Goal: Communication & Community: Answer question/provide support

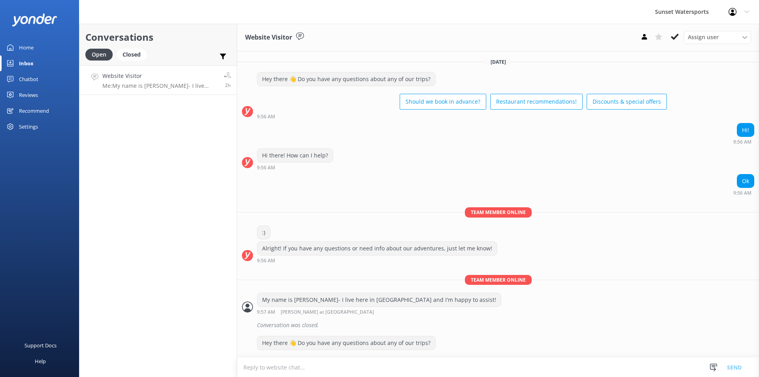
scroll to position [81, 0]
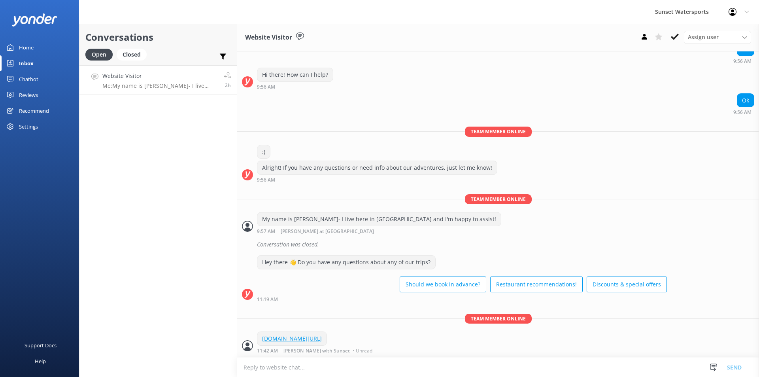
click at [153, 77] on h4 "Website Visitor" at bounding box center [159, 76] width 115 height 9
click at [29, 59] on div "Inbox" at bounding box center [26, 63] width 15 height 16
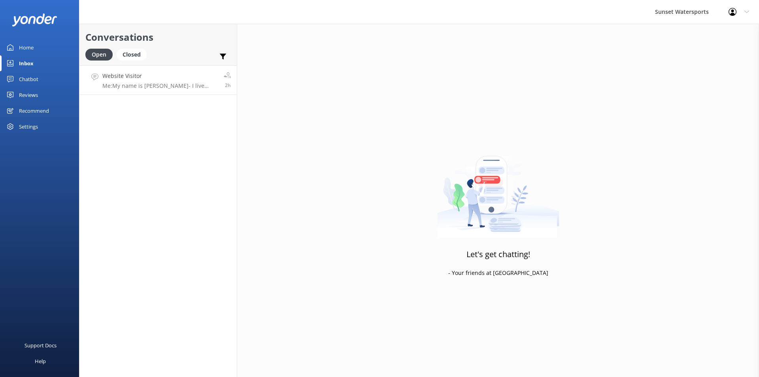
click at [181, 83] on p "Me: My name is [PERSON_NAME]- I live here in [GEOGRAPHIC_DATA] and I'm happy to…" at bounding box center [159, 85] width 115 height 7
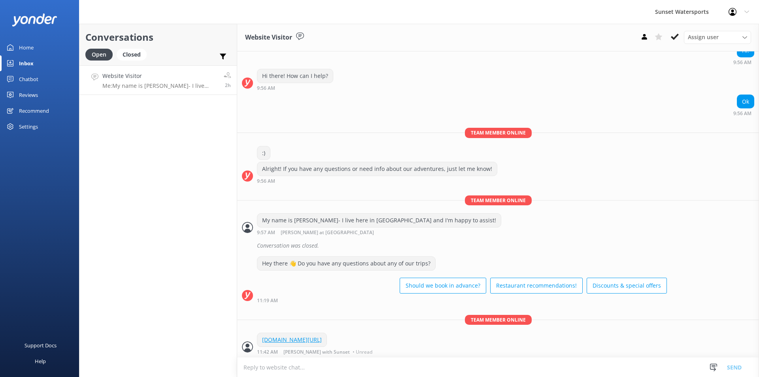
scroll to position [81, 0]
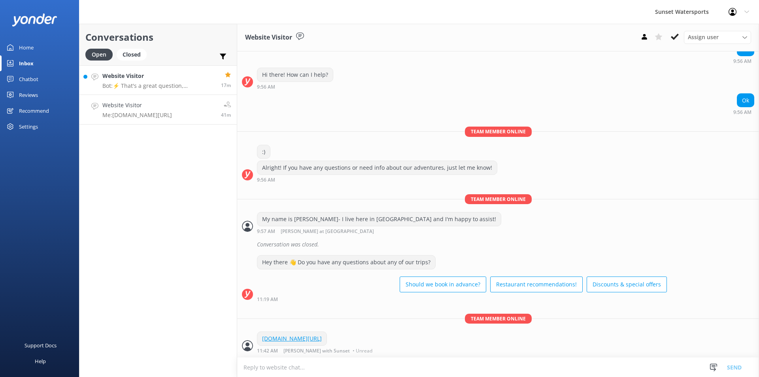
click at [141, 80] on h4 "Website Visitor" at bounding box center [158, 76] width 113 height 9
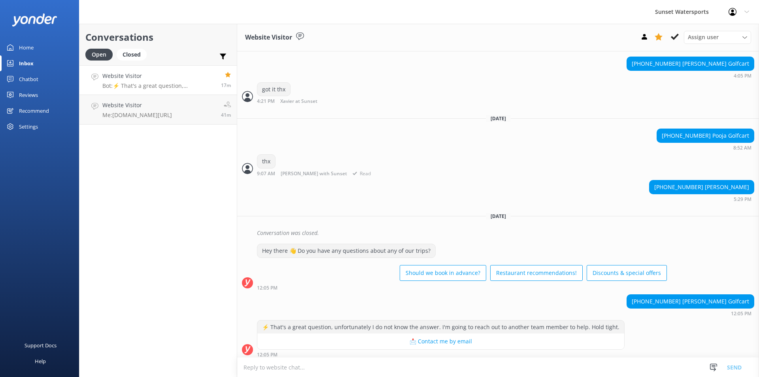
scroll to position [3563, 0]
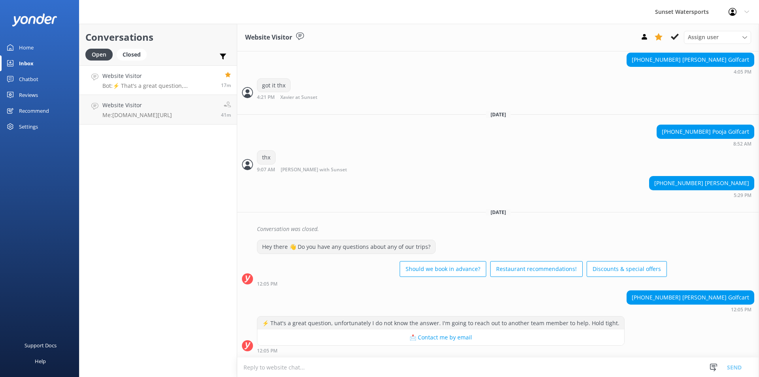
click at [265, 368] on textarea at bounding box center [498, 366] width 522 height 19
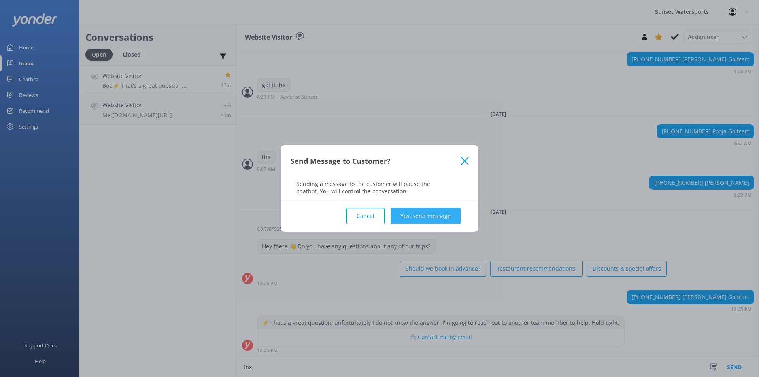
type textarea "thx"
click at [430, 211] on button "Yes, send message" at bounding box center [425, 216] width 70 height 16
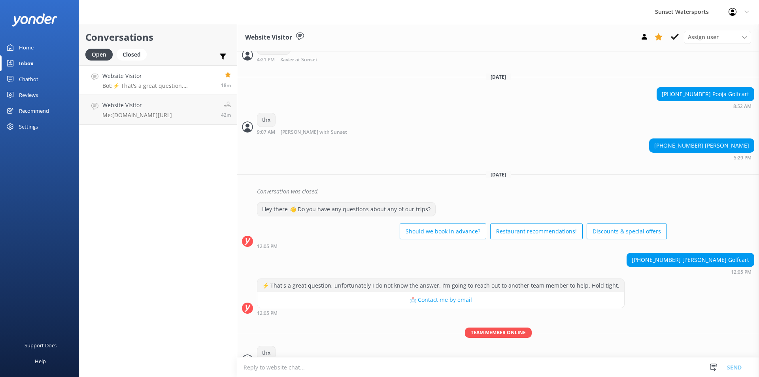
scroll to position [3615, 0]
